Goal: Complete application form

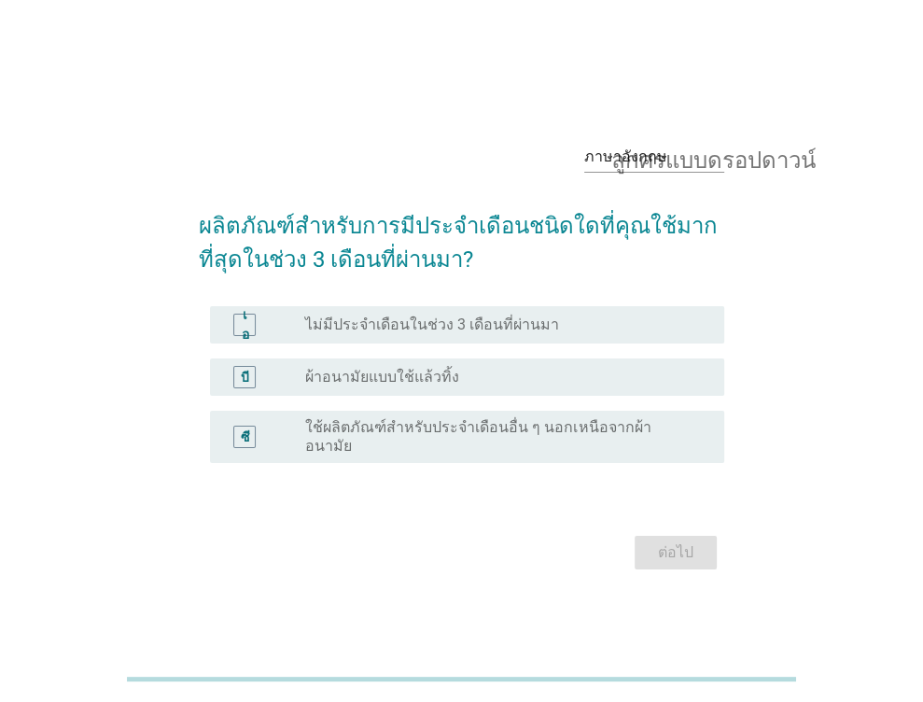
click at [353, 383] on font "ผ้าอนามัยแบบใช้แล้วทิ้ง" at bounding box center [382, 377] width 154 height 18
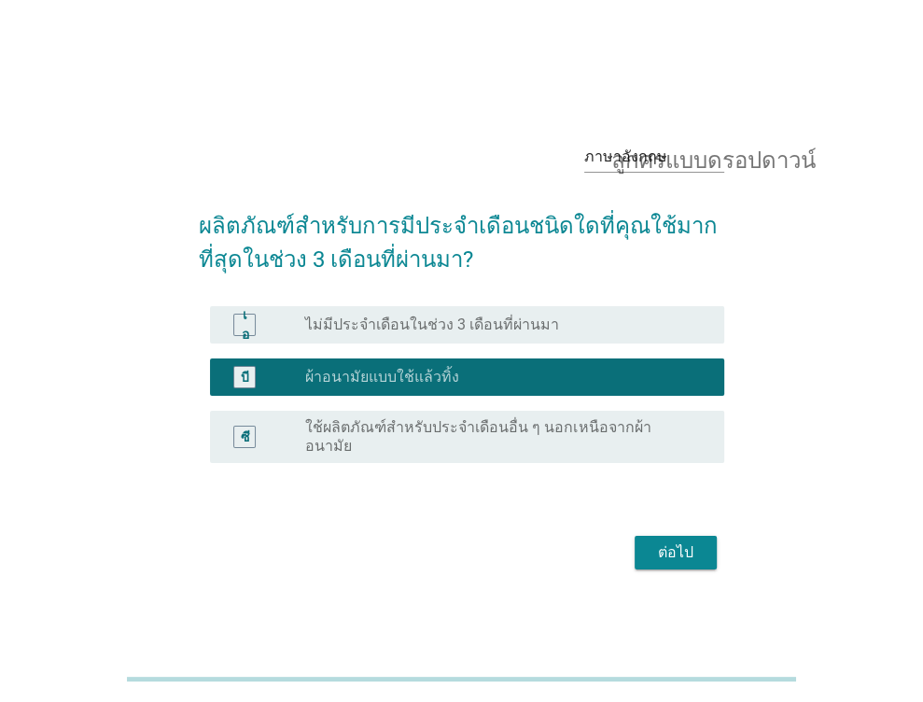
click at [681, 546] on font "ต่อไป" at bounding box center [675, 552] width 35 height 18
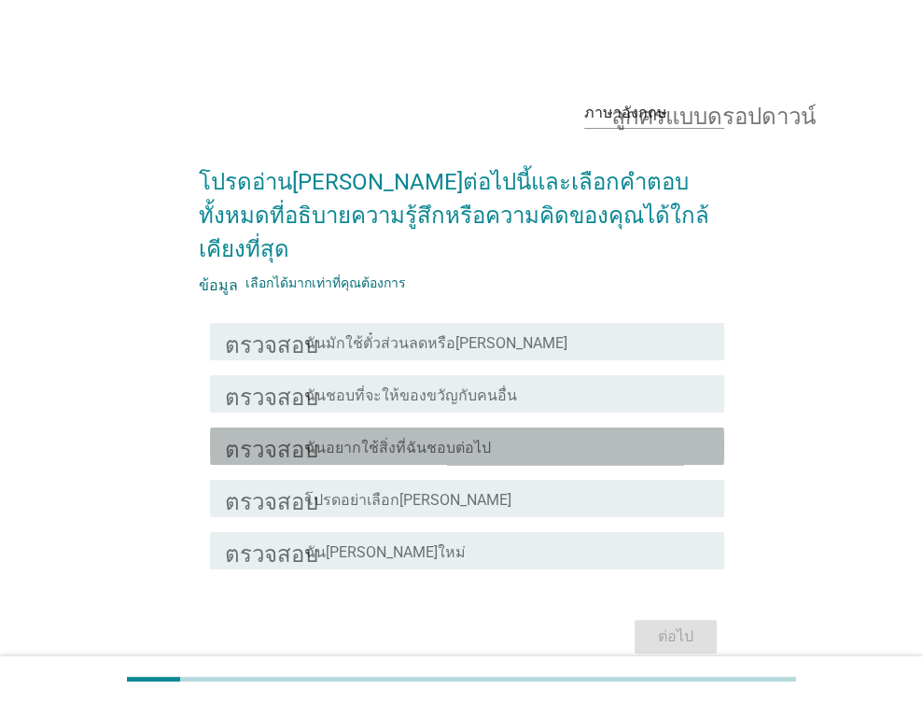
click at [511, 435] on div "โครงร่างกล่องกาเครื่องหมายว่าง ฉันอยากใช้สิ่งที่ฉันชอบต่อไป" at bounding box center [507, 446] width 404 height 22
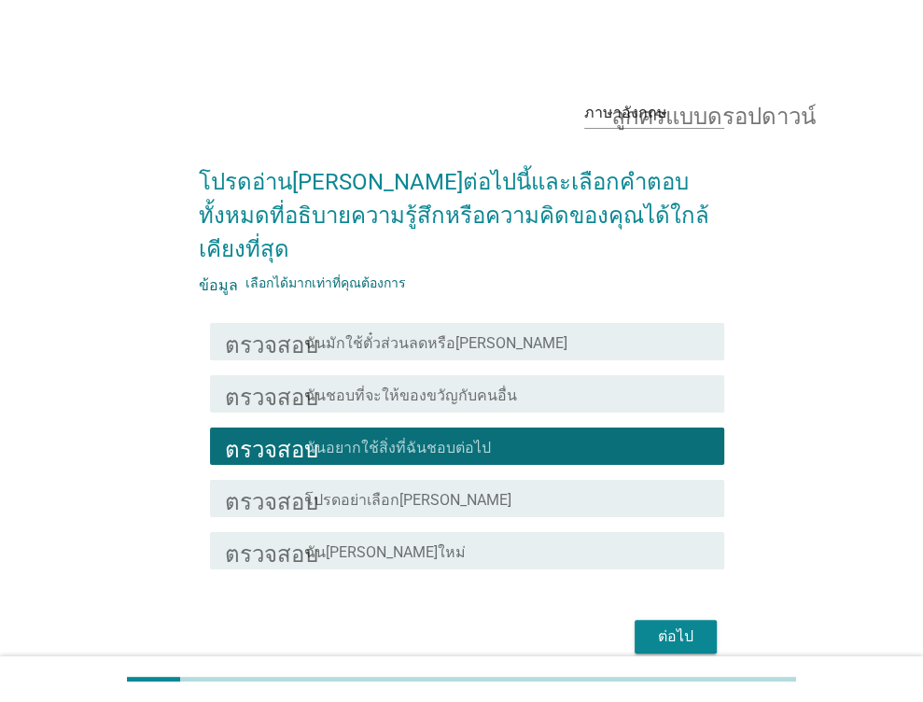
click at [437, 543] on font "ฉัน[PERSON_NAME]ใหม่" at bounding box center [385, 552] width 160 height 18
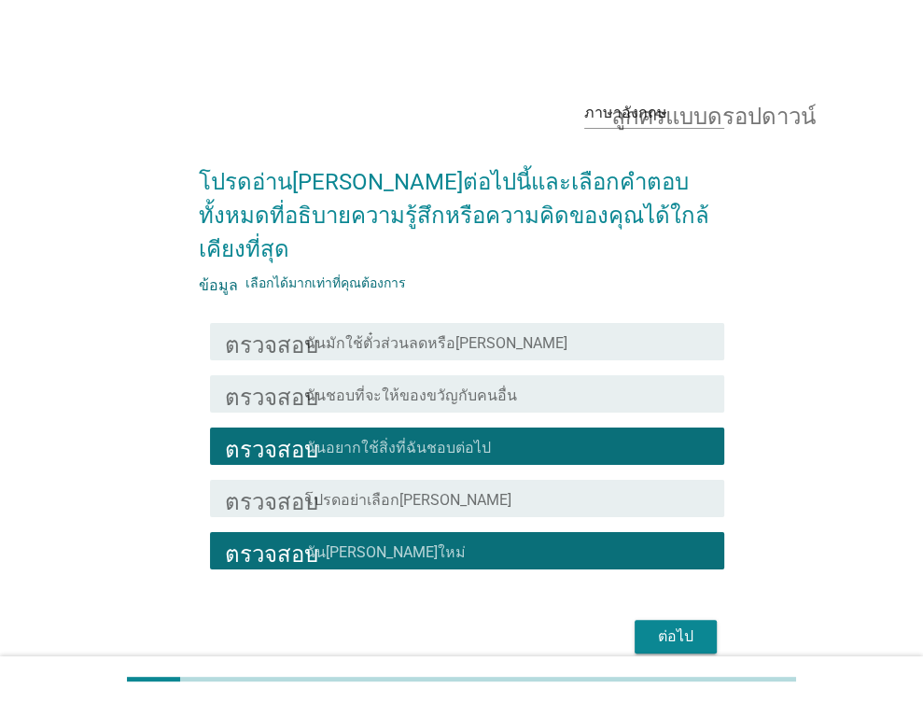
click at [670, 627] on font "ต่อไป" at bounding box center [675, 636] width 35 height 18
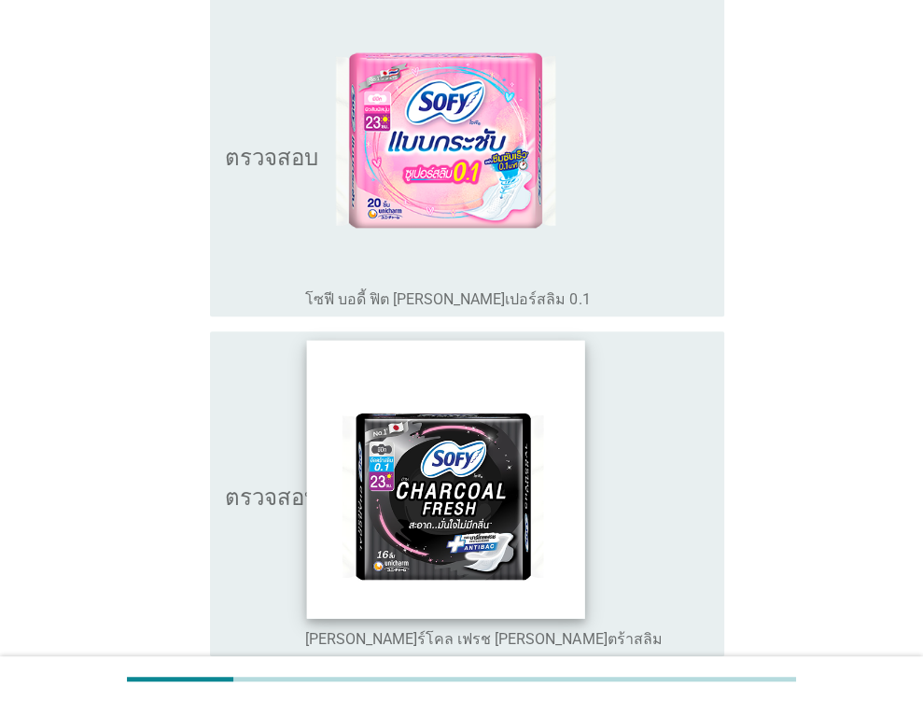
scroll to position [299, 0]
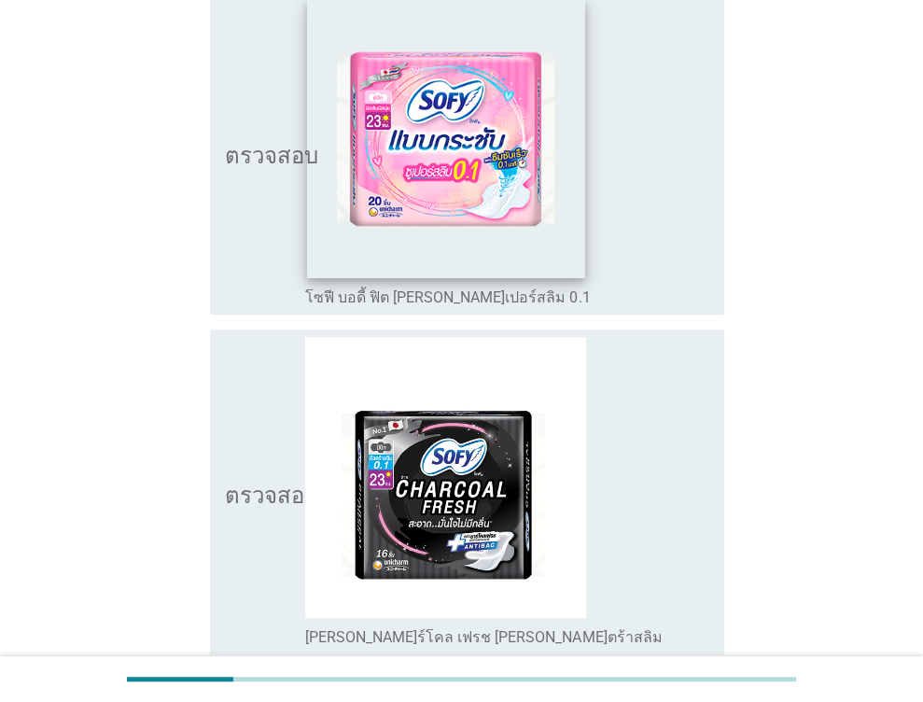
click at [316, 209] on img at bounding box center [446, 138] width 278 height 278
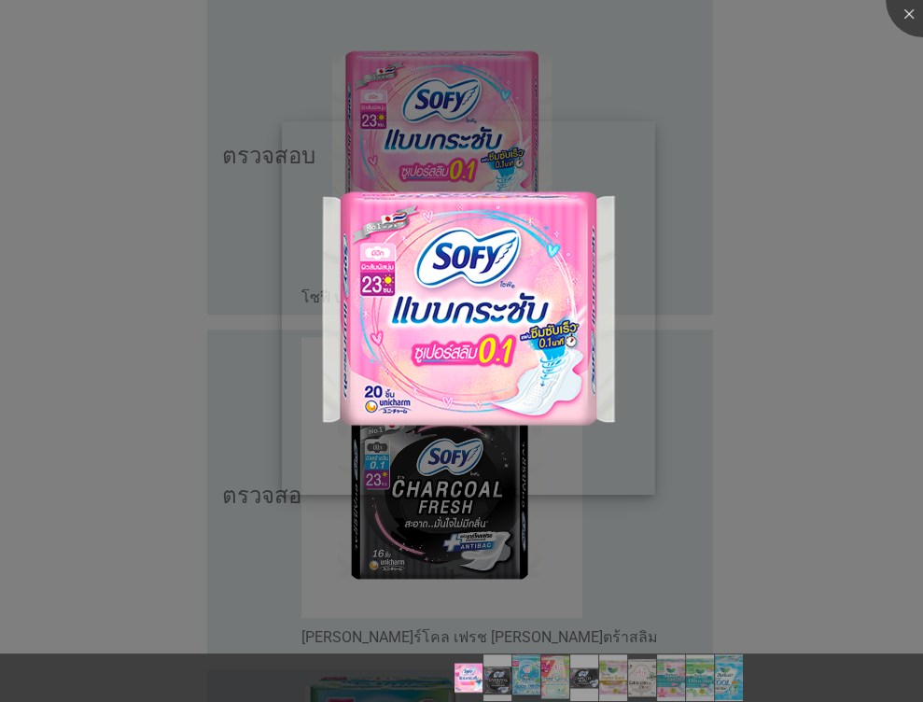
click at [529, 247] on img at bounding box center [468, 307] width 373 height 373
click at [911, 7] on div at bounding box center [922, 0] width 75 height 75
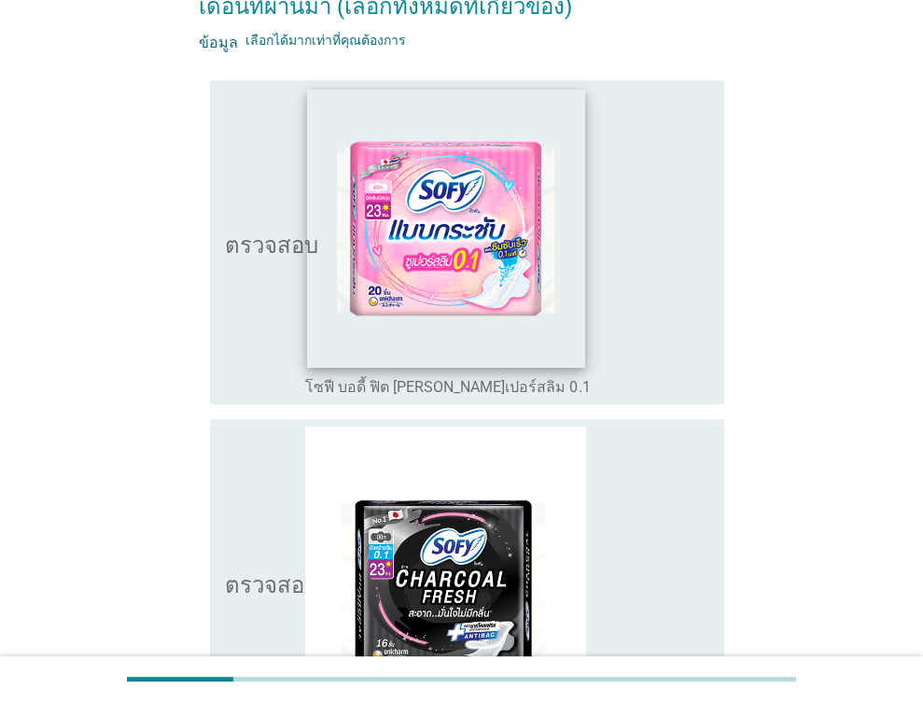
scroll to position [112, 0]
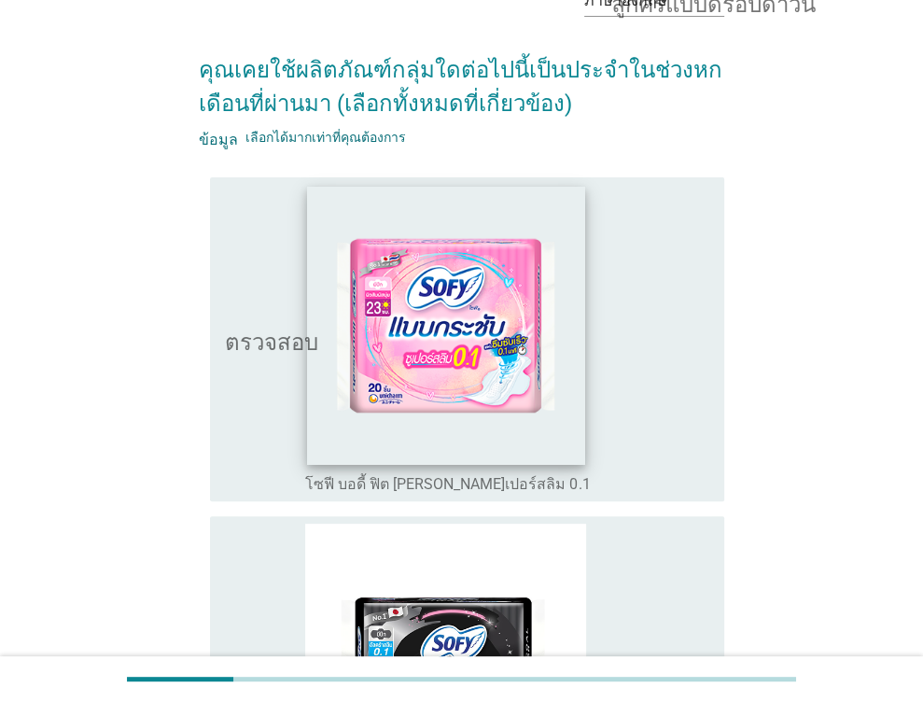
click at [341, 228] on img at bounding box center [446, 325] width 278 height 278
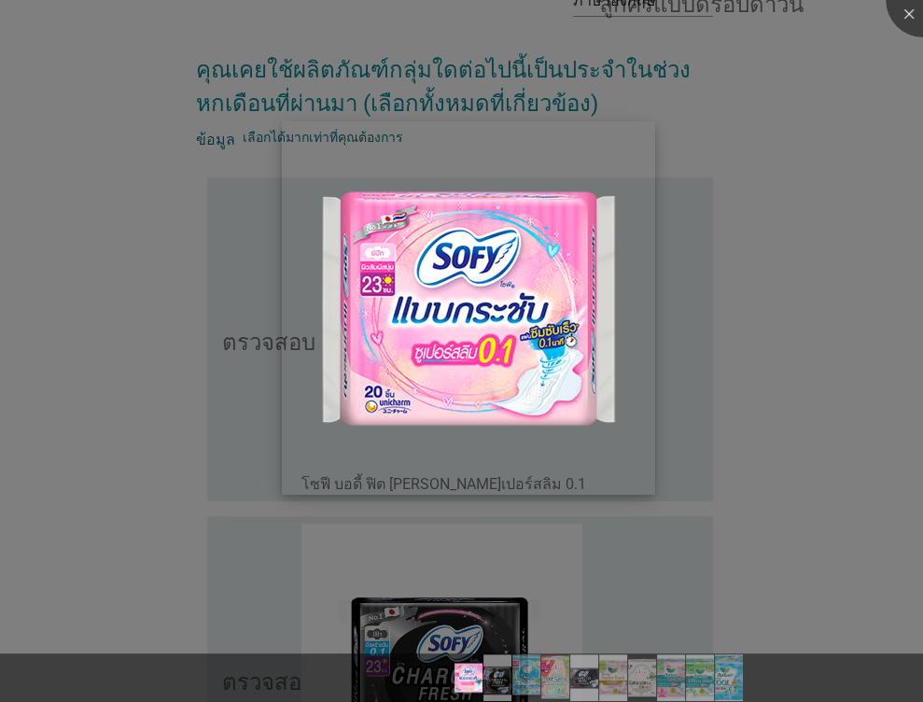
click at [648, 294] on img at bounding box center [468, 307] width 373 height 373
click at [902, 14] on div at bounding box center [922, 0] width 75 height 75
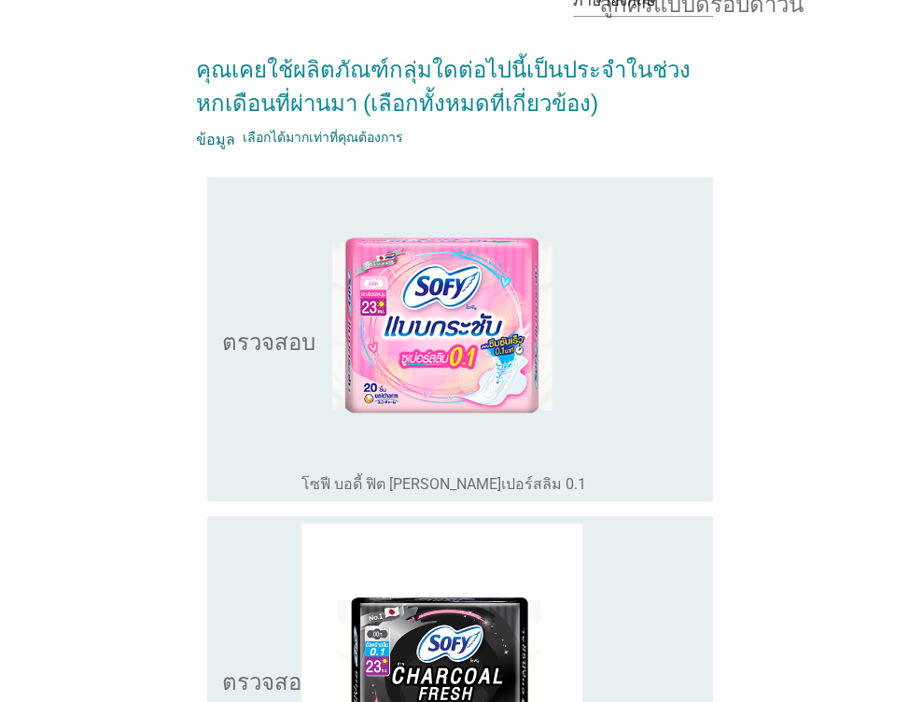
click at [690, 217] on div "โครงร่างกล่องกาเครื่องหมายว่าง โซฟี บอดี้ ฟิต [PERSON_NAME]เปอร์สลิม 0.1" at bounding box center [499, 340] width 396 height 310
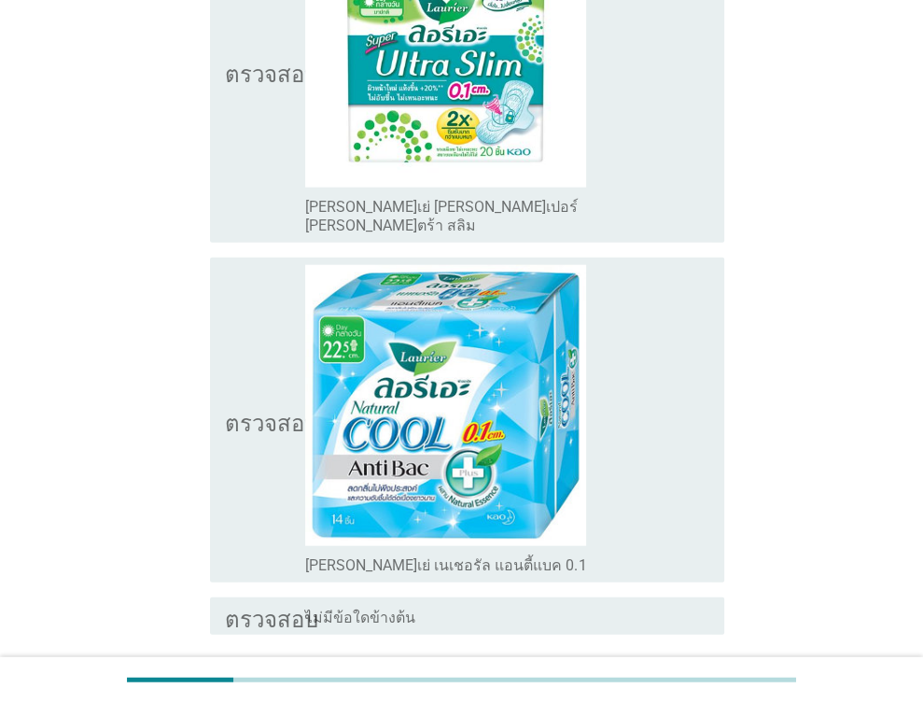
scroll to position [2818, 0]
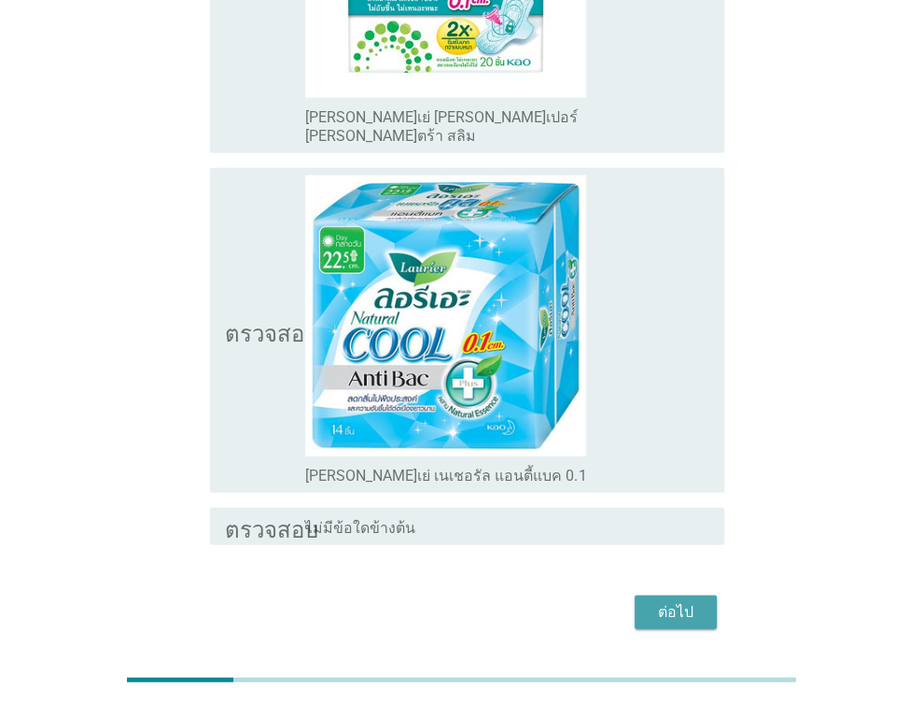
click at [678, 603] on font "ต่อไป" at bounding box center [675, 612] width 35 height 18
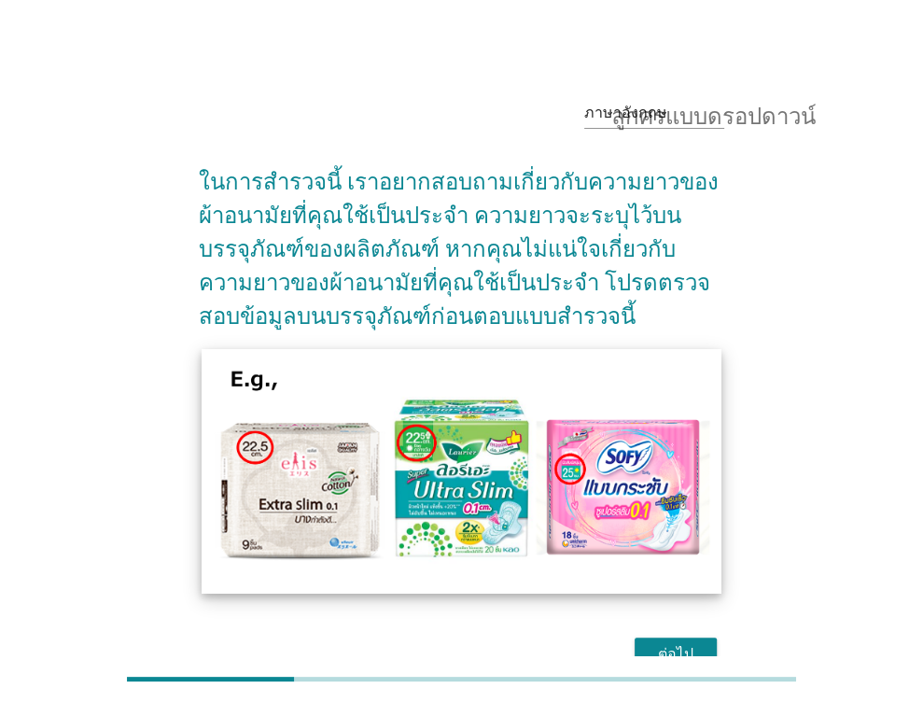
scroll to position [103, 0]
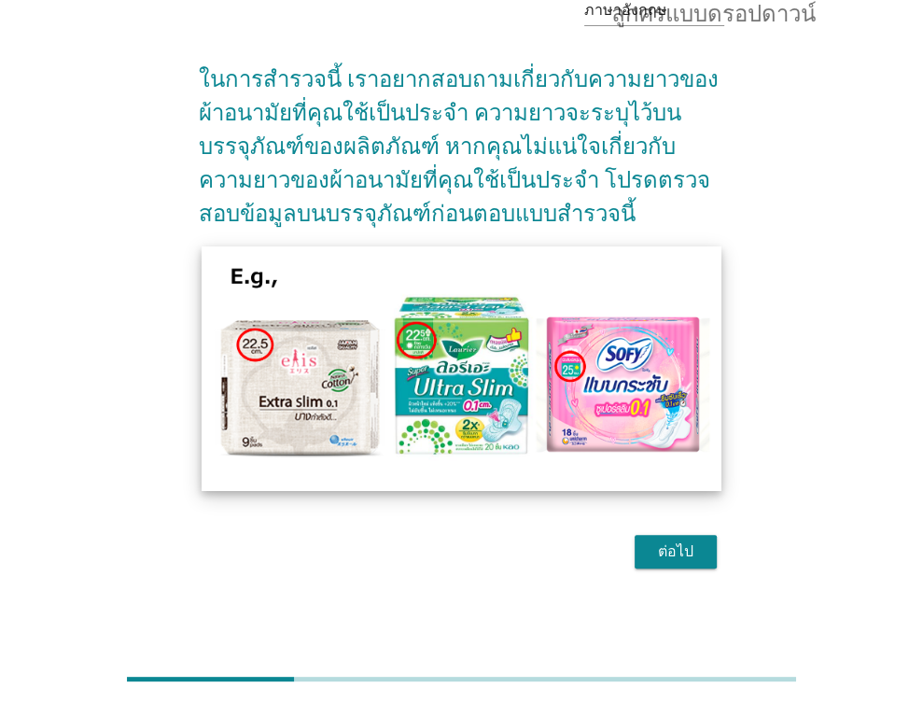
click at [608, 410] on img at bounding box center [462, 368] width 521 height 244
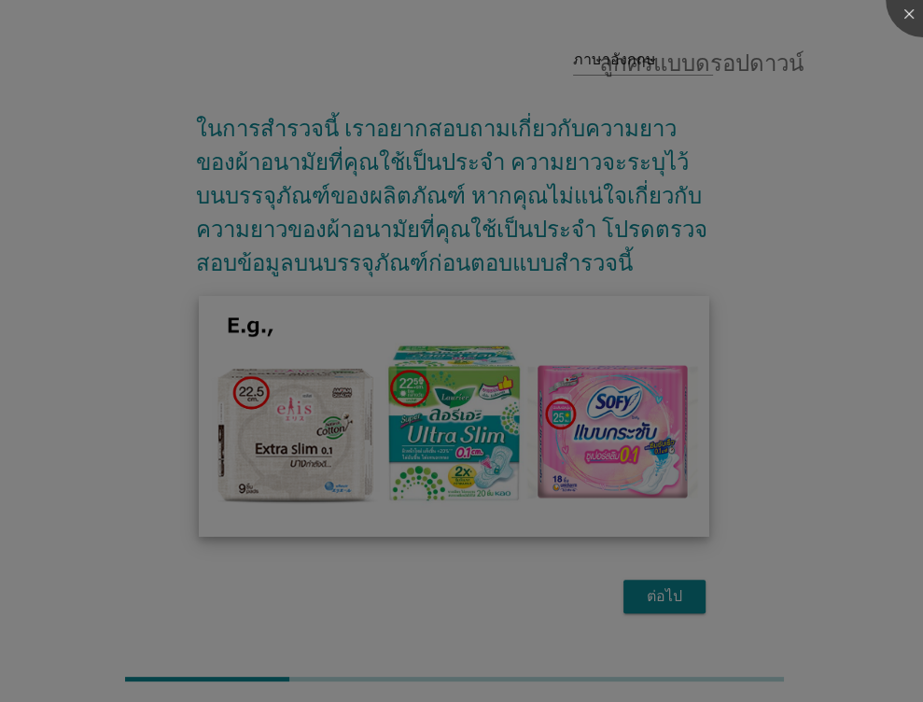
scroll to position [52, 0]
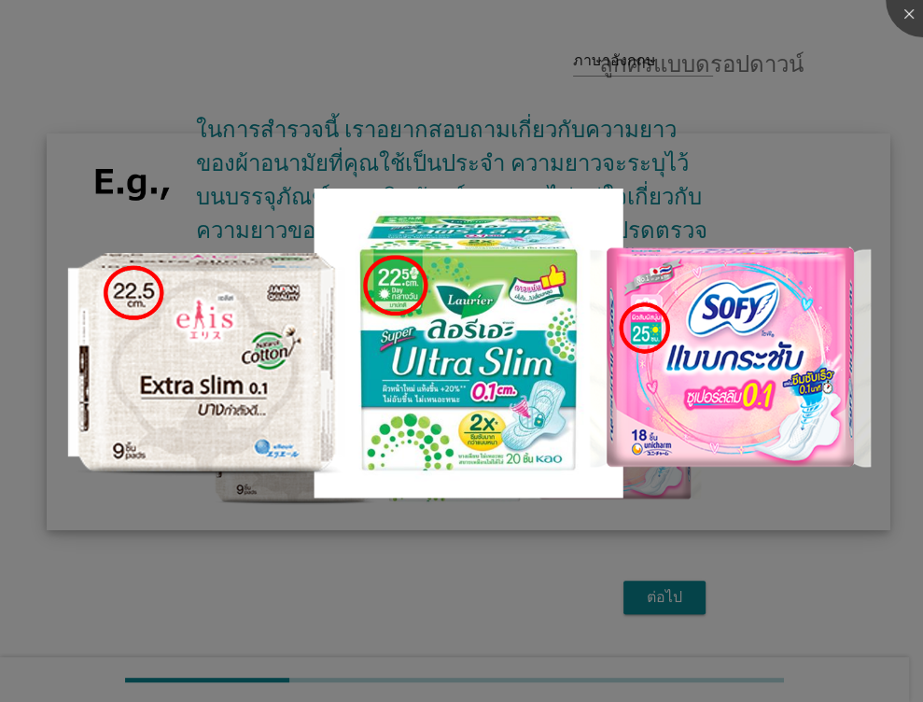
click at [664, 401] on img at bounding box center [468, 331] width 843 height 396
click at [908, 13] on div at bounding box center [922, 0] width 75 height 75
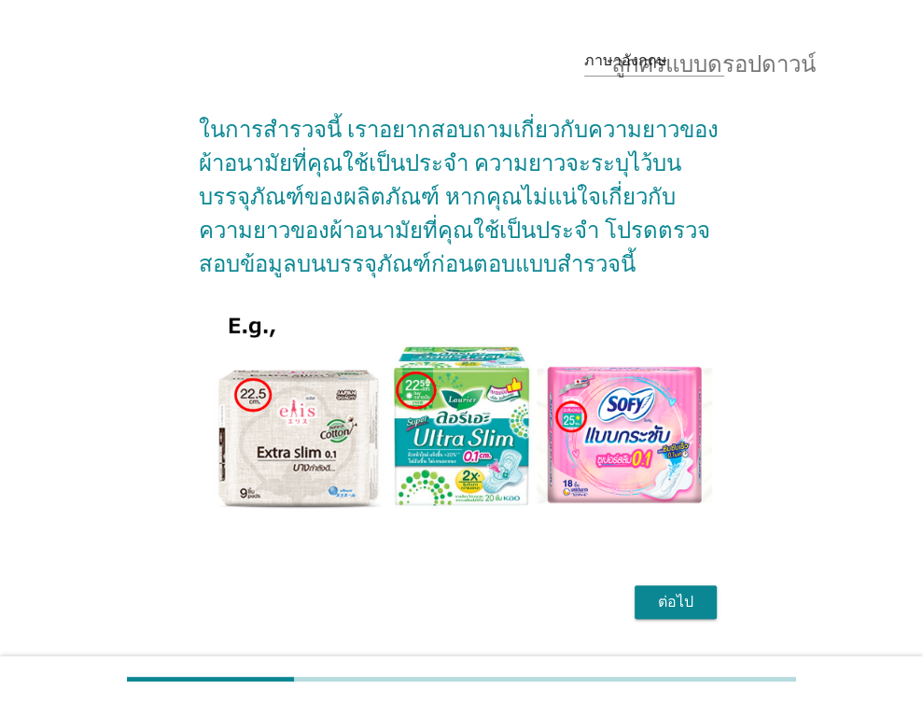
click at [657, 602] on div "ต่อไป" at bounding box center [675, 602] width 52 height 22
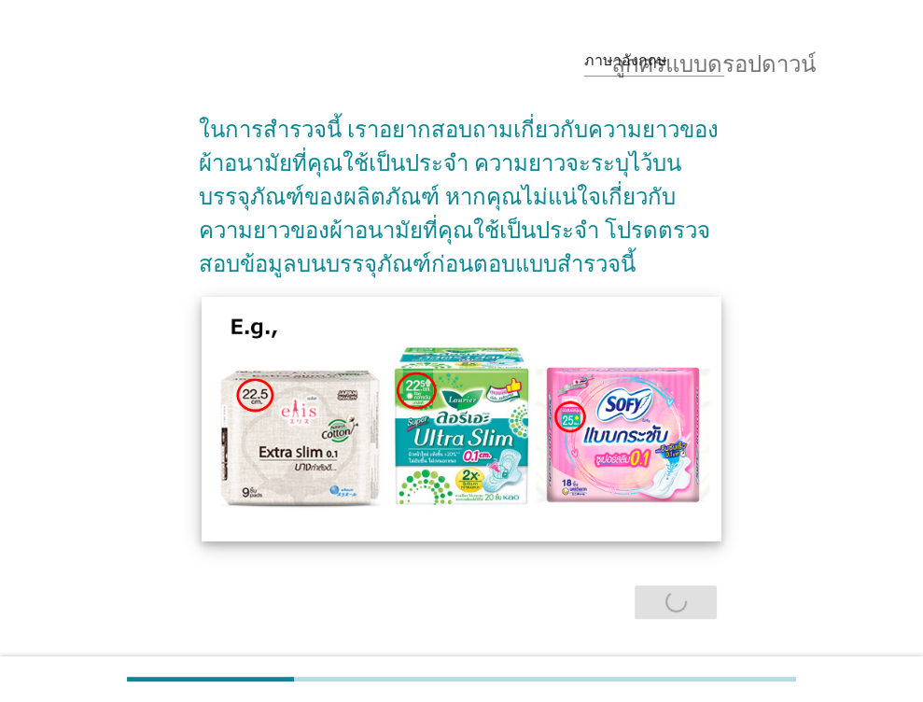
scroll to position [0, 0]
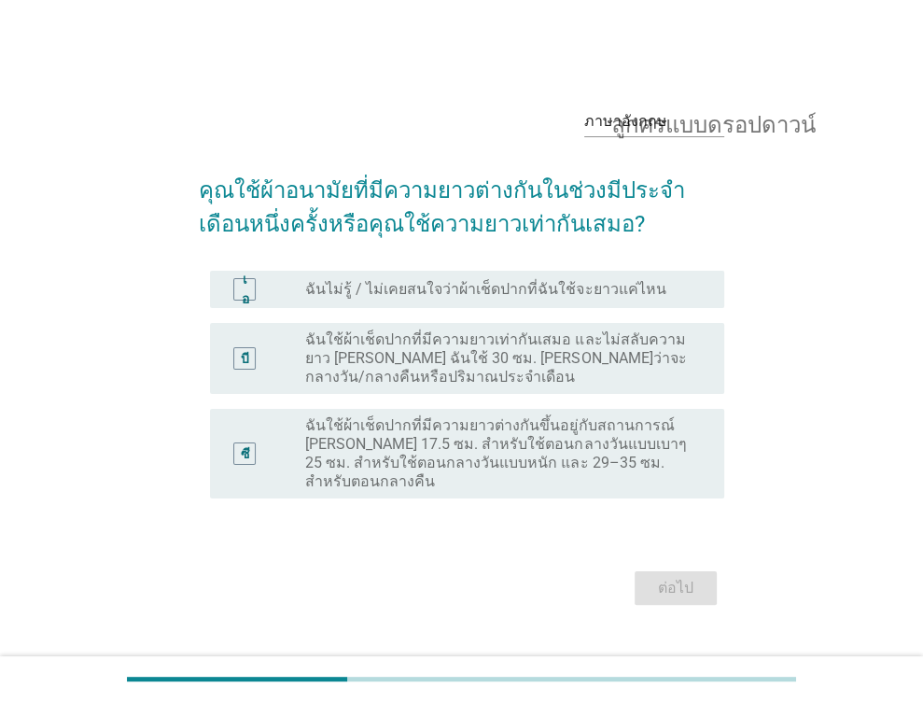
click at [423, 453] on font "ฉันใช้ผ้าเช็ดปากที่มีความยาวต่างกันขึ้นอยู่กับสถานการณ์ [PERSON_NAME] 17.5 ซม. …" at bounding box center [495, 453] width 381 height 74
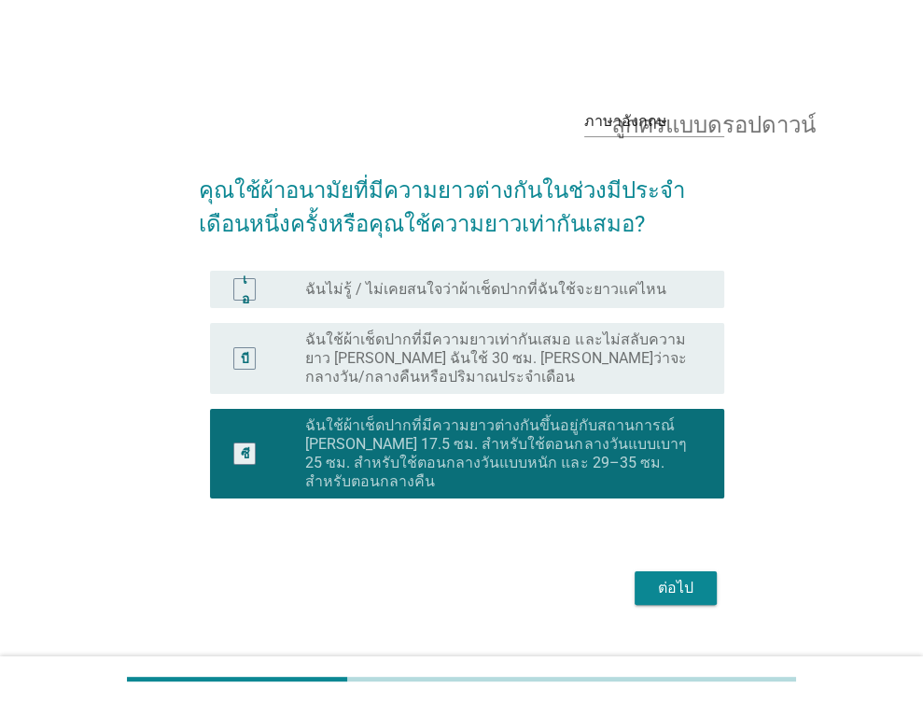
click at [672, 578] on font "ต่อไป" at bounding box center [675, 587] width 35 height 18
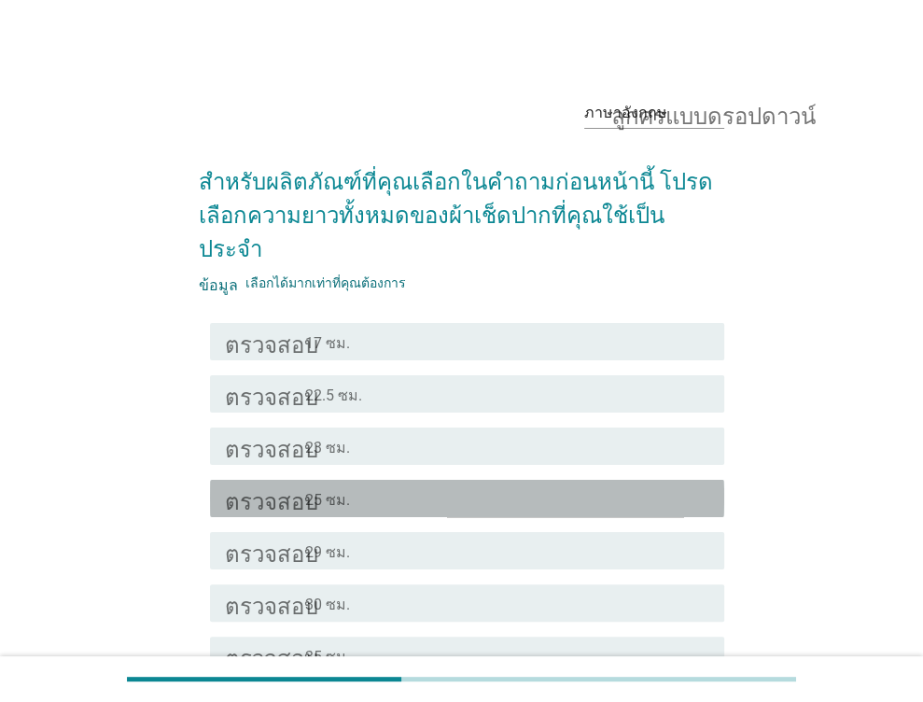
click at [361, 487] on div "โครงร่างกล่องกาเครื่องหมายว่าง 25 ซม." at bounding box center [507, 498] width 404 height 22
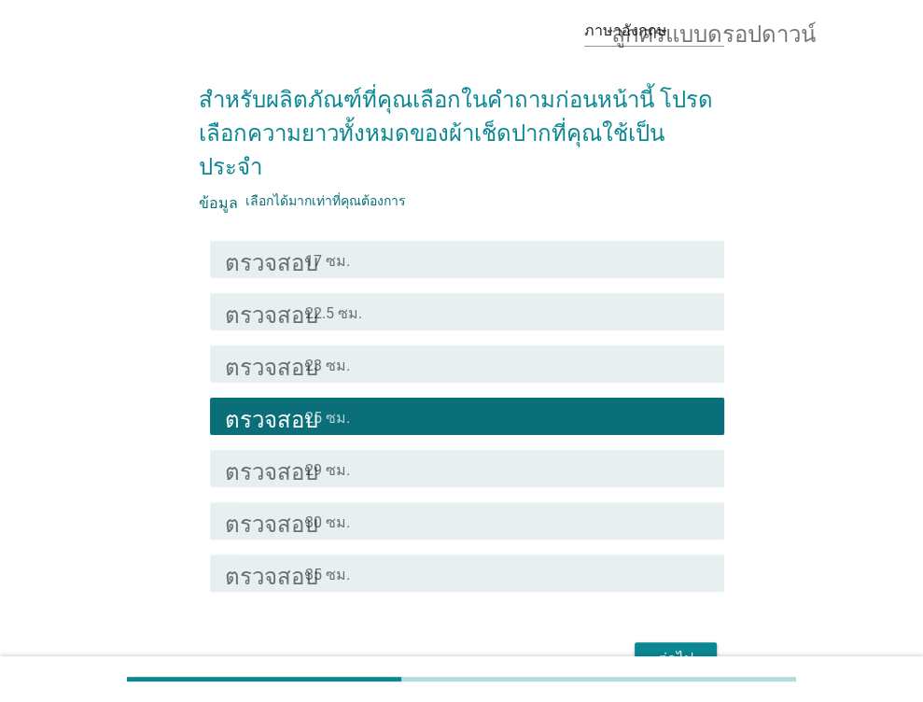
scroll to position [156, 0]
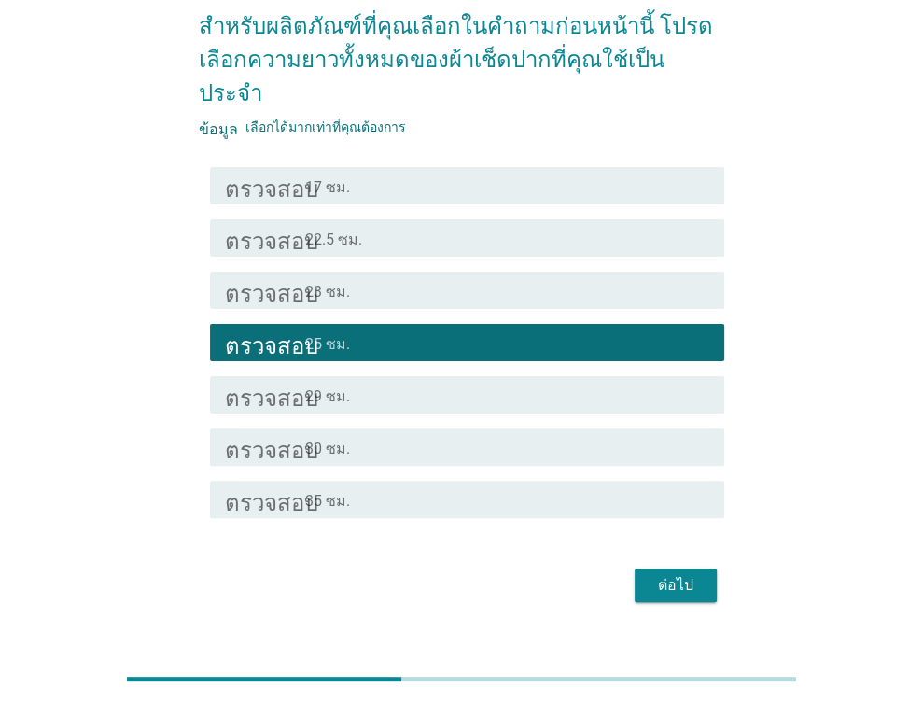
click at [662, 576] on font "ต่อไป" at bounding box center [675, 585] width 35 height 18
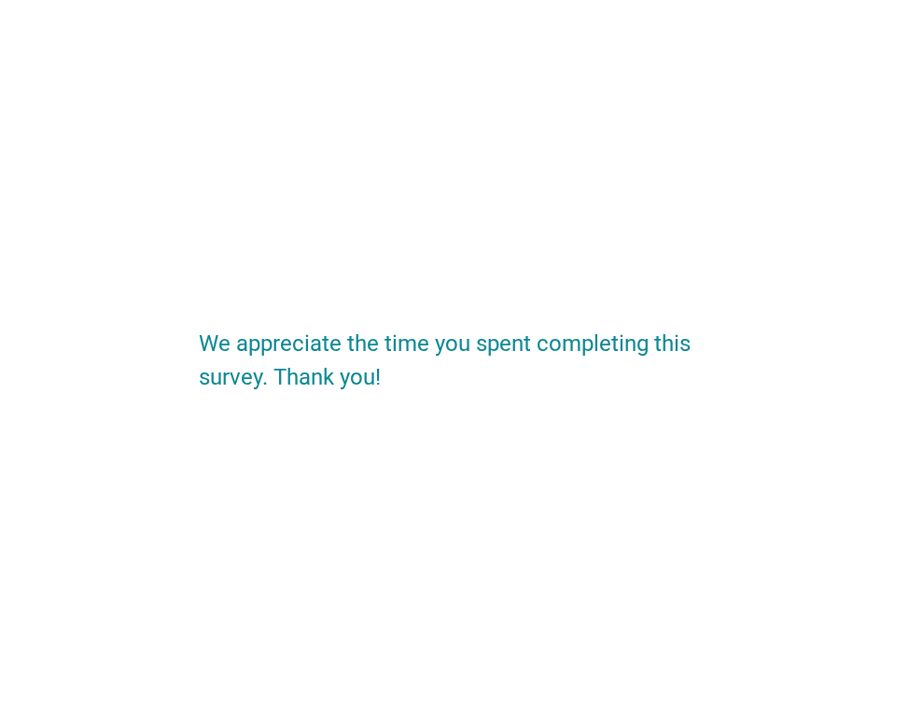
scroll to position [0, 0]
